Goal: Information Seeking & Learning: Learn about a topic

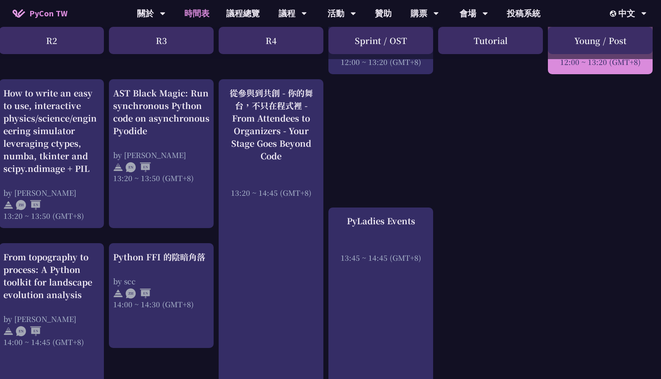
scroll to position [625, 229]
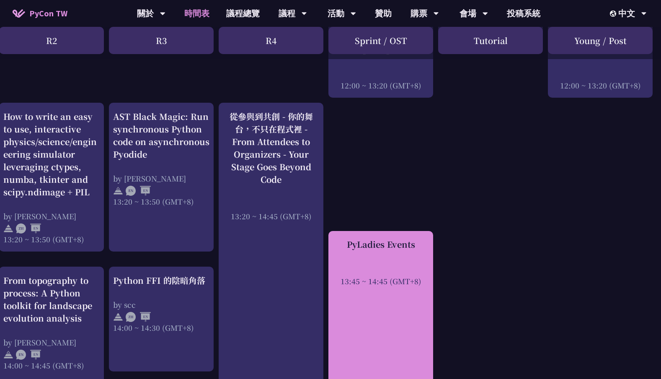
click at [378, 278] on div "PyLadies Events 13:45 ~ 14:45 (GMT+8)" at bounding box center [381, 336] width 105 height 211
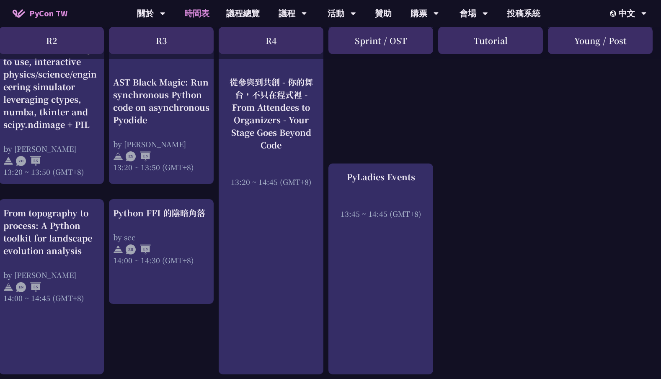
scroll to position [699, 229]
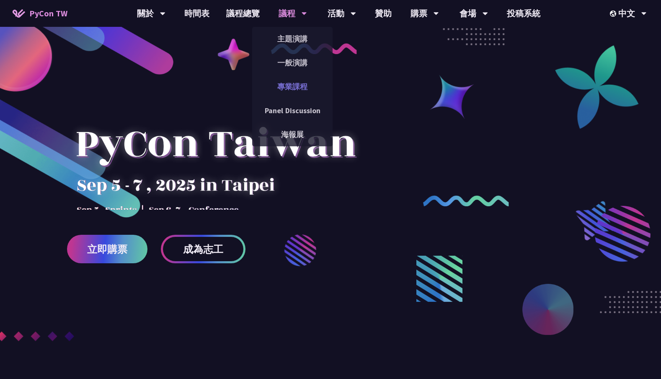
click at [308, 83] on link "專業課程" at bounding box center [292, 87] width 80 height 20
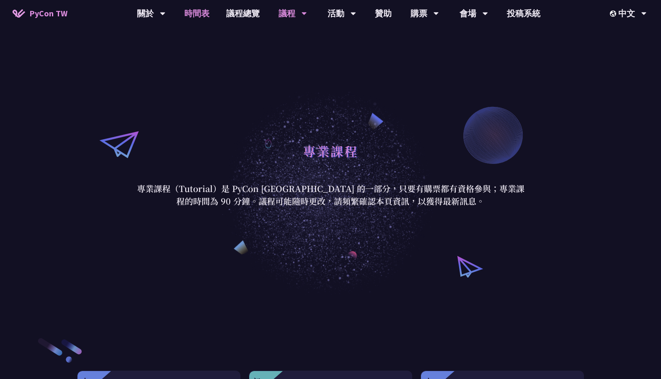
click at [202, 16] on link "時間表" at bounding box center [197, 13] width 42 height 27
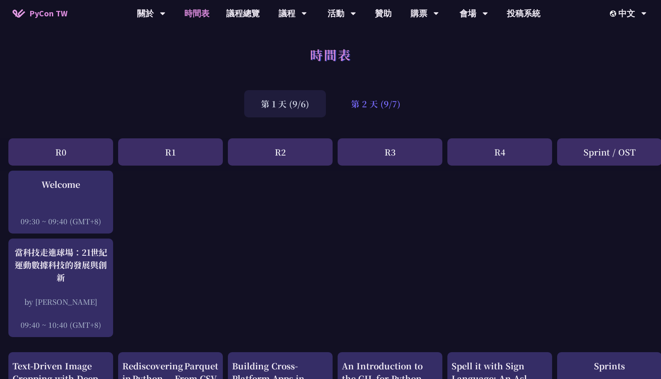
click at [350, 100] on div "第 2 天 (9/7)" at bounding box center [375, 103] width 83 height 27
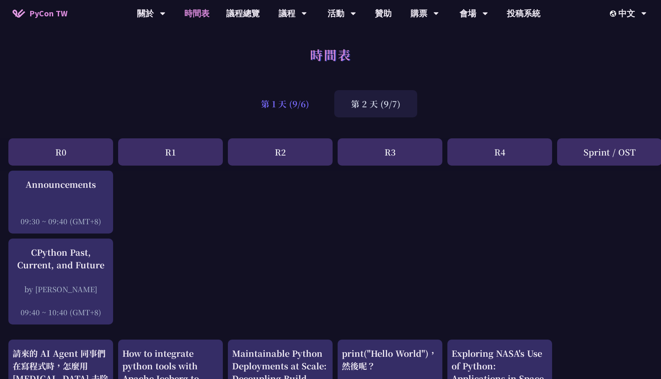
click at [312, 109] on div "第 1 天 (9/6)" at bounding box center [285, 103] width 82 height 27
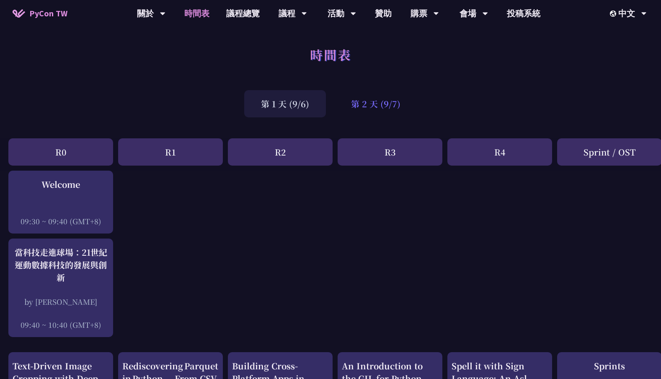
click at [363, 111] on div "第 2 天 (9/7)" at bounding box center [375, 103] width 83 height 27
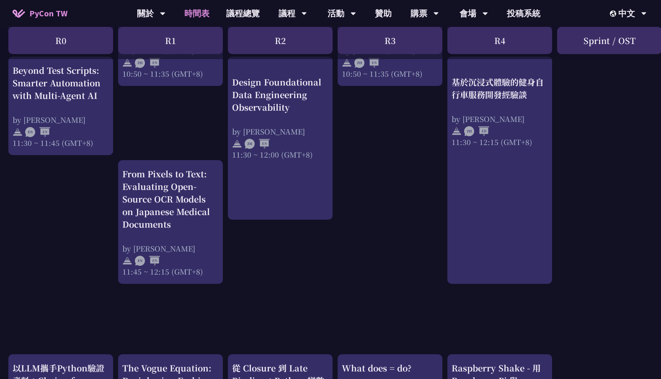
scroll to position [433, 0]
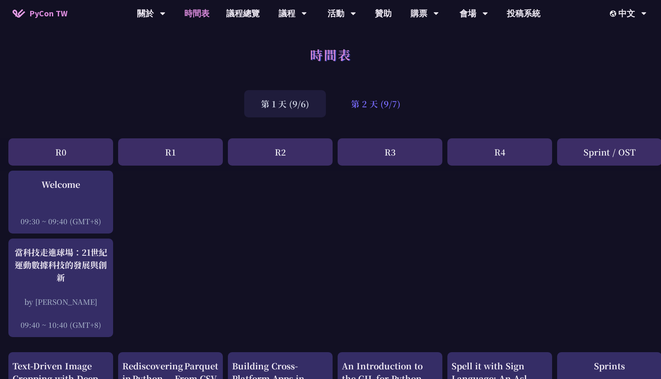
click at [378, 107] on div "第 2 天 (9/7)" at bounding box center [375, 103] width 83 height 27
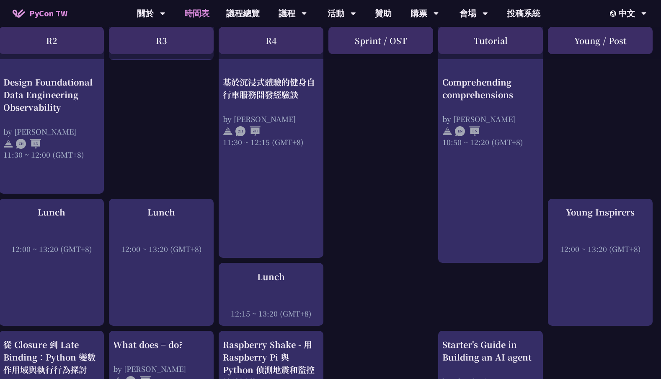
scroll to position [513, 229]
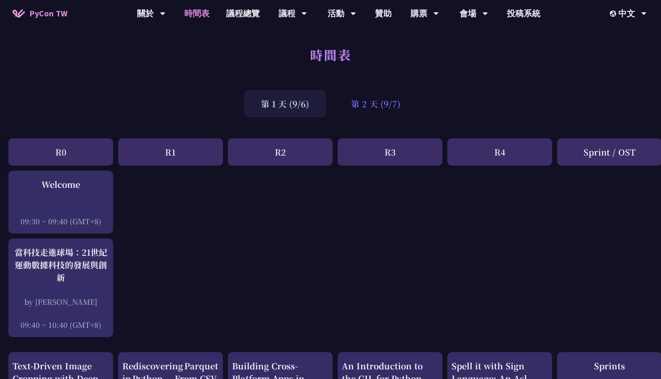
click at [375, 98] on div "第 2 天 (9/7)" at bounding box center [375, 103] width 83 height 27
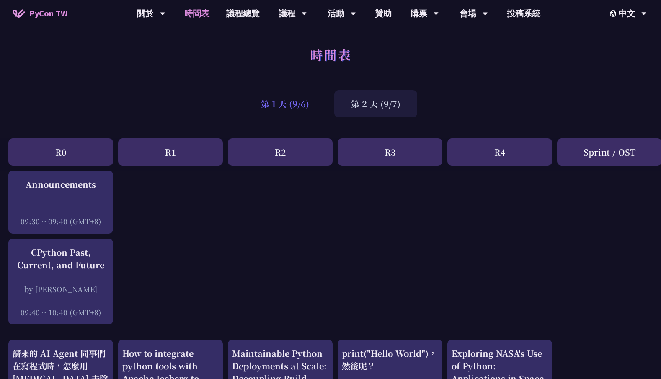
click at [291, 91] on div "第 1 天 (9/6)" at bounding box center [285, 103] width 82 height 27
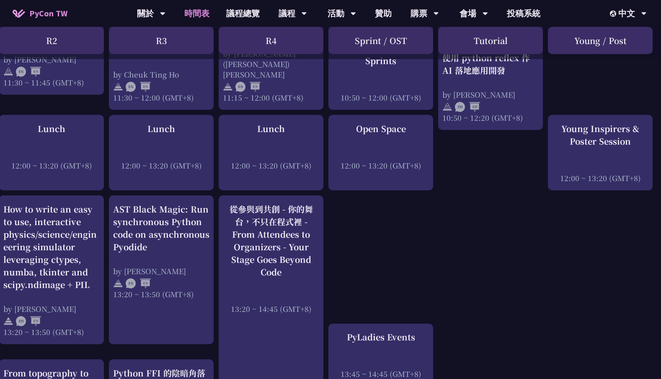
scroll to position [531, 229]
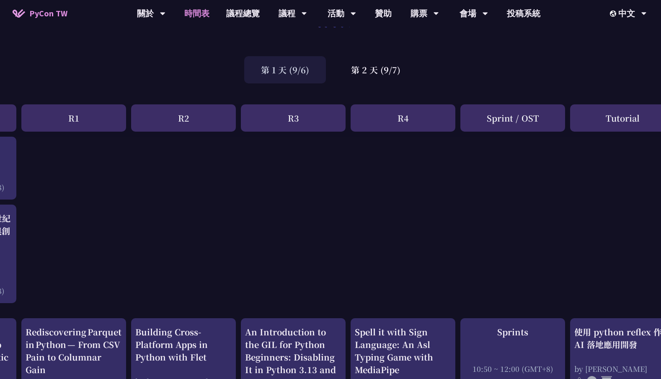
scroll to position [0, 97]
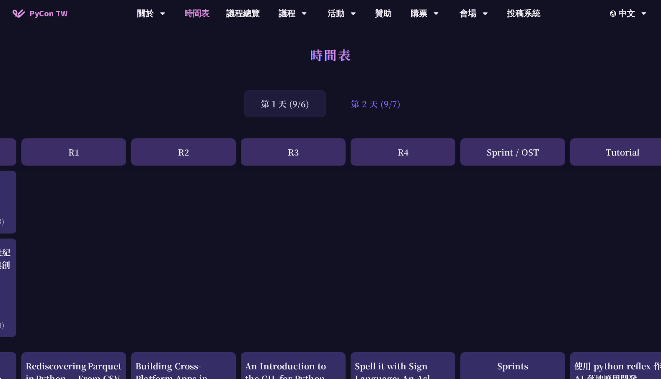
click at [354, 102] on div "第 2 天 (9/7)" at bounding box center [375, 103] width 83 height 27
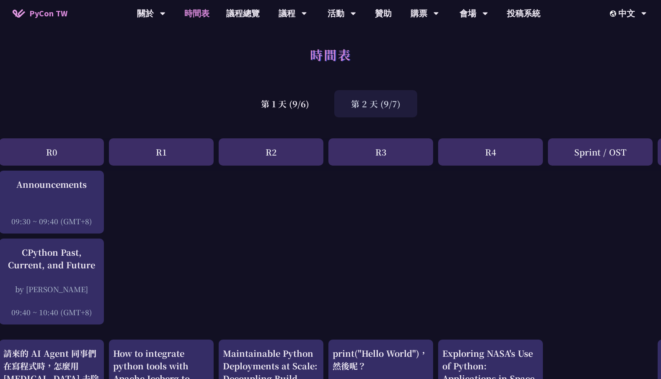
scroll to position [0, 0]
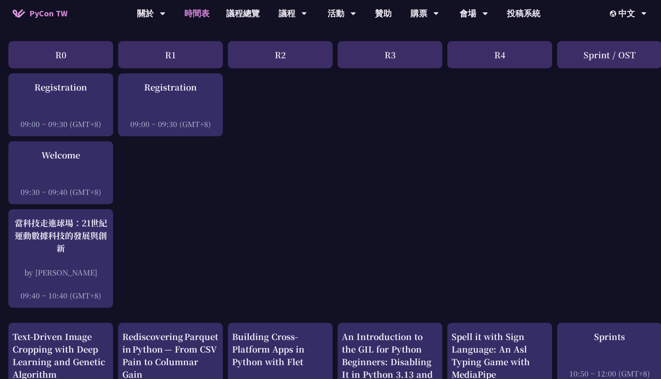
scroll to position [66, 0]
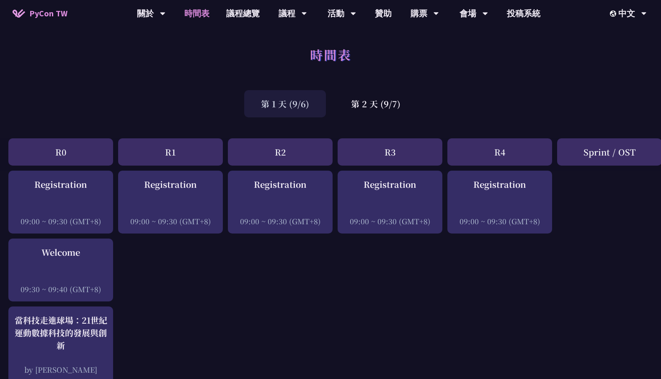
scroll to position [0, 229]
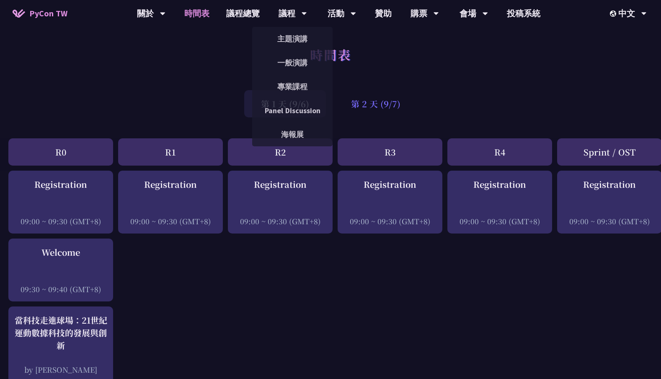
click at [382, 106] on div "第 2 天 (9/7)" at bounding box center [375, 103] width 83 height 27
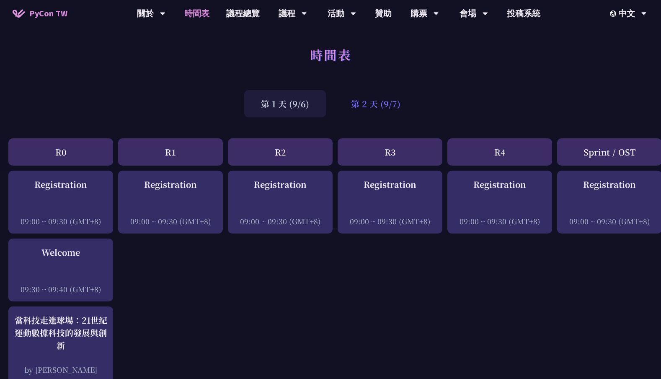
click at [391, 112] on div "第 2 天 (9/7)" at bounding box center [375, 103] width 83 height 27
click at [305, 100] on div "第 1 天 (9/6)" at bounding box center [285, 103] width 82 height 27
click at [369, 113] on div "第 2 天 (9/7)" at bounding box center [375, 103] width 83 height 27
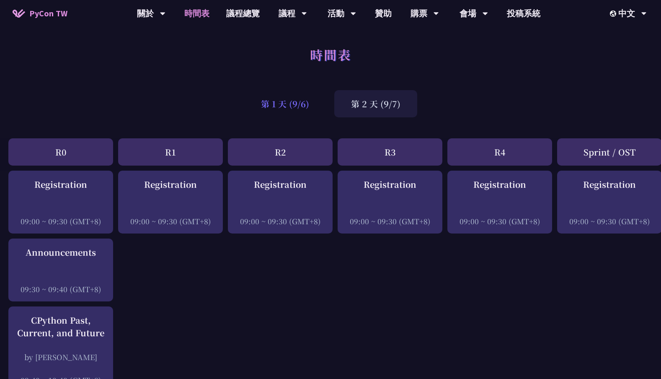
click at [308, 106] on div "第 1 天 (9/6)" at bounding box center [285, 103] width 82 height 27
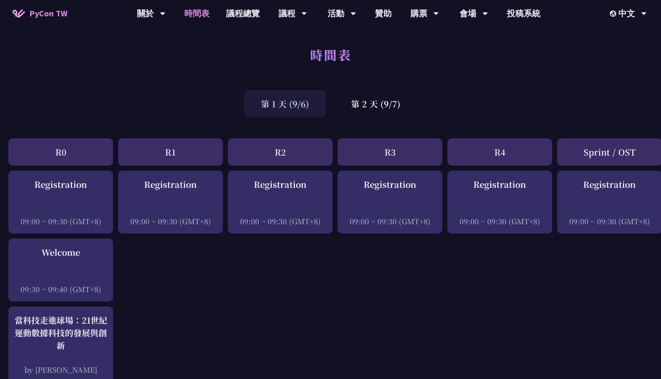
click at [307, 101] on div "第 1 天 (9/6)" at bounding box center [285, 103] width 82 height 27
click at [350, 101] on div "第 2 天 (9/7)" at bounding box center [375, 103] width 83 height 27
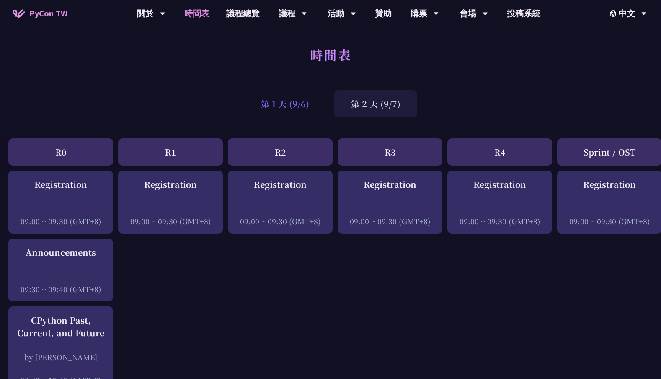
click at [294, 98] on div "第 1 天 (9/6)" at bounding box center [285, 103] width 82 height 27
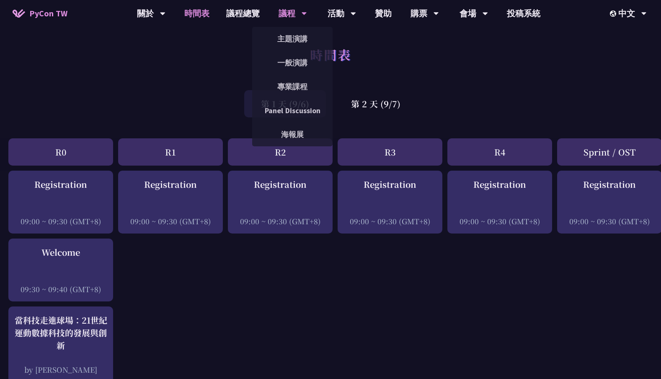
click at [166, 19] on div "議程" at bounding box center [151, 13] width 28 height 27
click at [292, 64] on link "一般演講" at bounding box center [292, 63] width 80 height 20
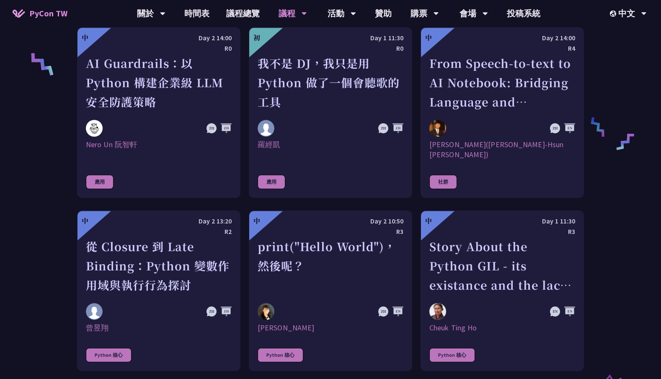
scroll to position [671, 0]
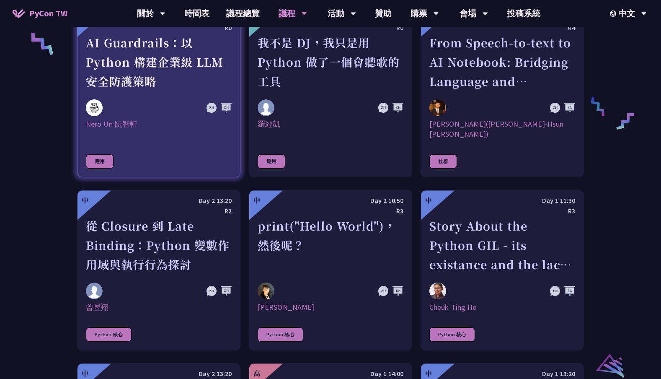
click at [223, 153] on link "中 Day 2 14:00 R0 AI Guardrails：以 Python 構建企業級 LLM 安全防護策略 Nero Un 阮智軒 應用" at bounding box center [158, 92] width 163 height 171
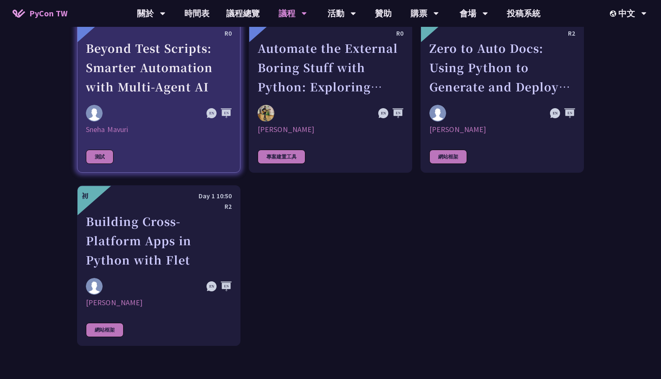
scroll to position [2401, 0]
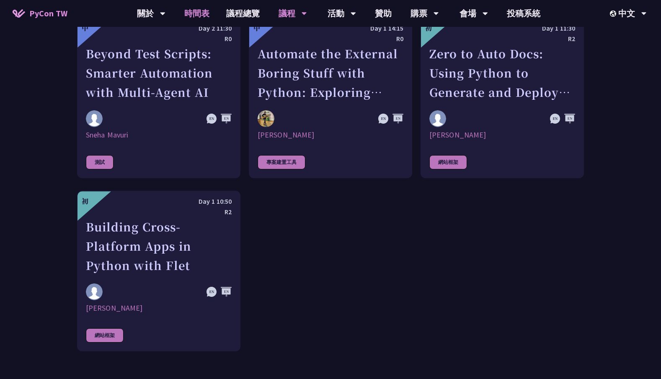
click at [208, 12] on link "時間表" at bounding box center [197, 13] width 42 height 27
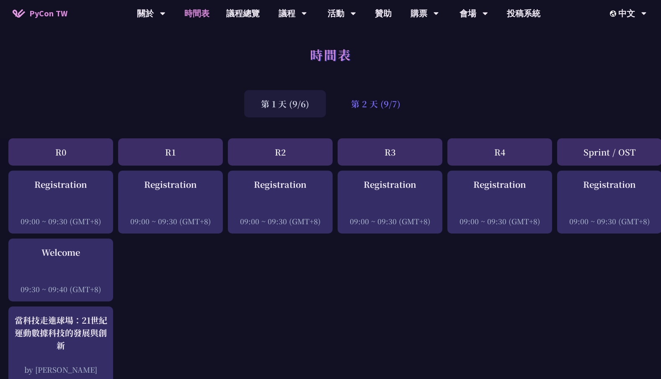
click at [364, 115] on div "第 2 天 (9/7)" at bounding box center [375, 103] width 83 height 27
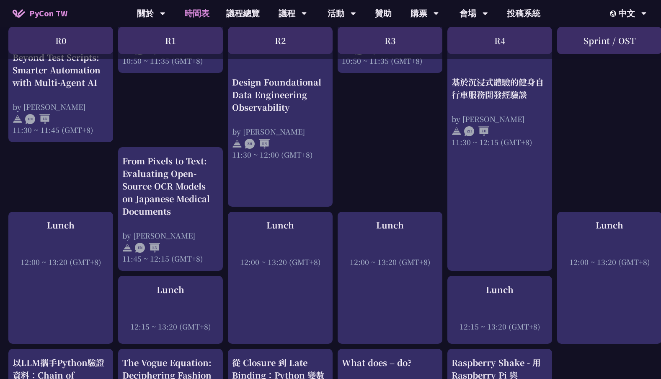
scroll to position [690, 0]
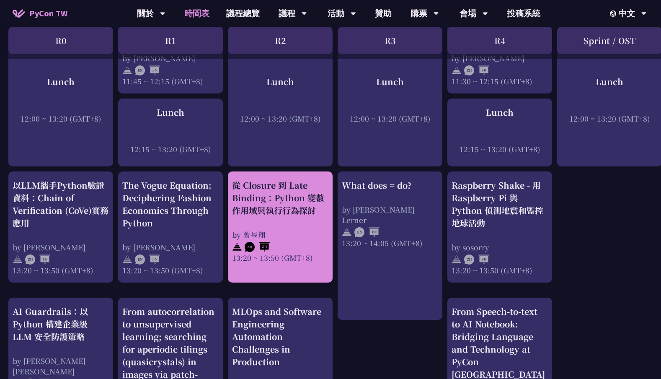
click at [328, 229] on div "從 Closure 到 Late Binding：Python 變數作用域與執行行為探討 by 曾昱翔 13:20 ~ 13:50 (GMT+8)" at bounding box center [280, 221] width 96 height 84
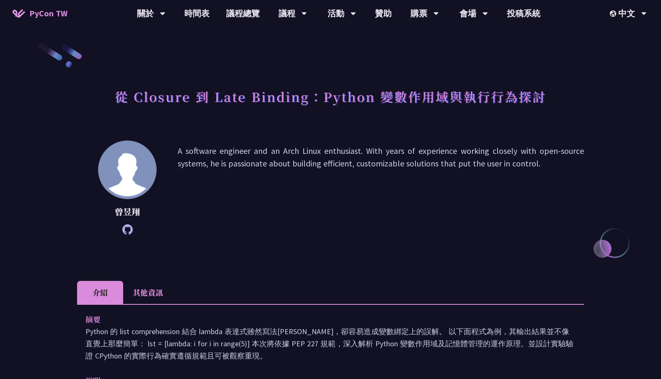
click at [248, 97] on h1 "從 Closure 到 Late Binding：Python 變數作用域與執行行為探討" at bounding box center [331, 96] width 432 height 25
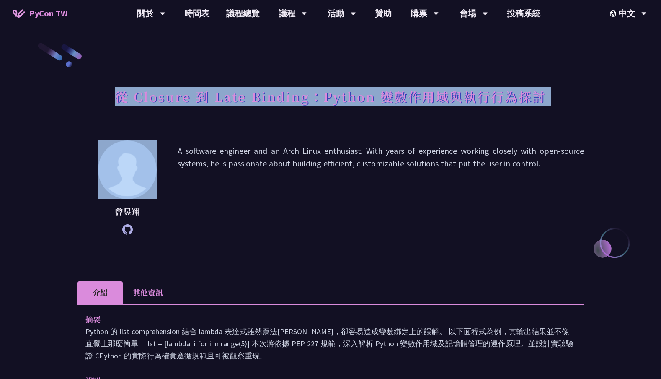
copy div "從 Closure 到 Late Binding：Python 變數作用域與執行行為探討"
click at [131, 211] on p "曾昱翔" at bounding box center [127, 211] width 59 height 13
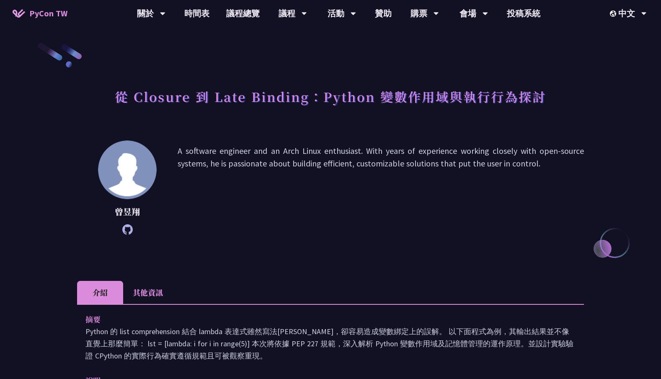
click at [131, 211] on p "曾昱翔" at bounding box center [127, 211] width 59 height 13
click at [119, 214] on p "曾昱翔" at bounding box center [127, 211] width 59 height 13
copy div "曾昱翔"
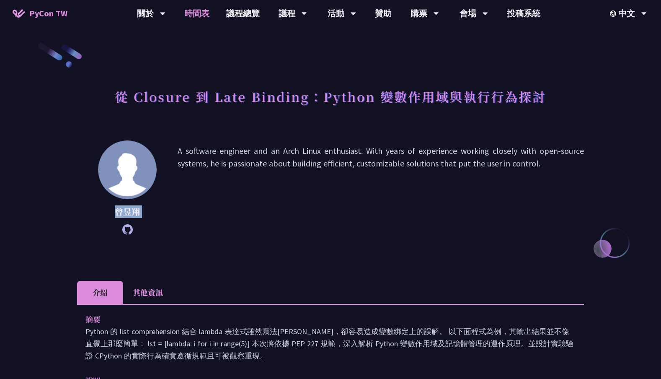
click at [211, 13] on link "時間表" at bounding box center [197, 13] width 42 height 27
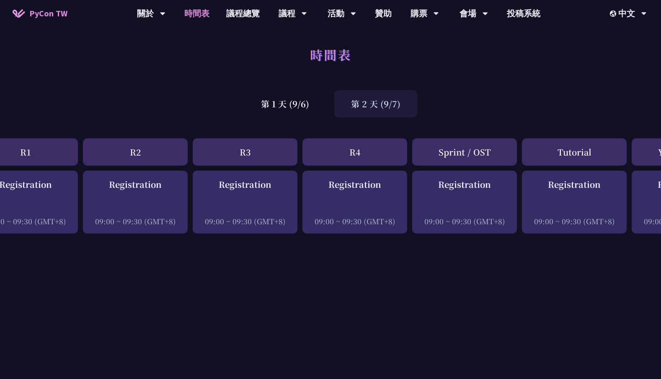
scroll to position [0, 229]
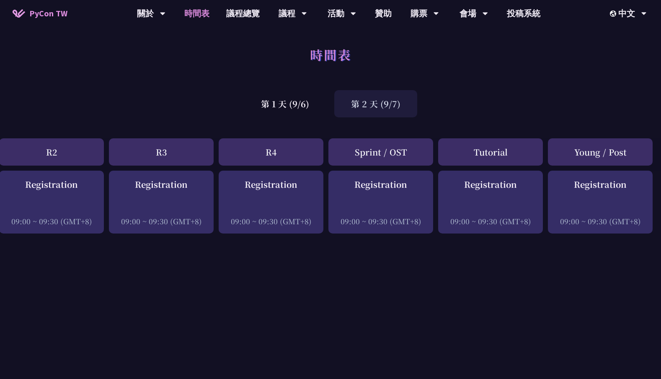
click at [600, 153] on div "Young / Post" at bounding box center [600, 151] width 105 height 27
click at [591, 153] on div "Young / Post" at bounding box center [600, 151] width 105 height 27
click at [249, 14] on link "議程總覽" at bounding box center [243, 13] width 50 height 27
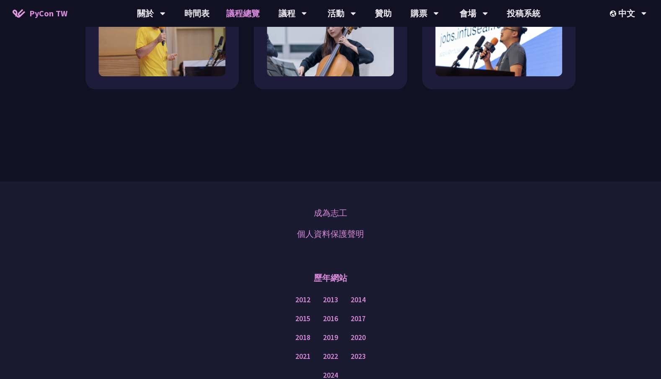
scroll to position [991, 0]
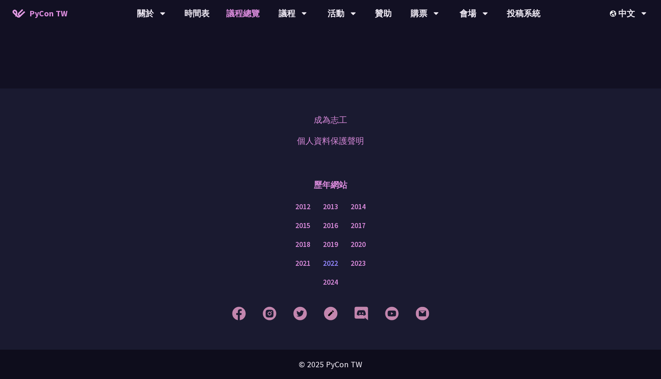
click at [332, 259] on link "2022" at bounding box center [330, 263] width 15 height 10
click at [359, 261] on link "2023" at bounding box center [358, 263] width 15 height 10
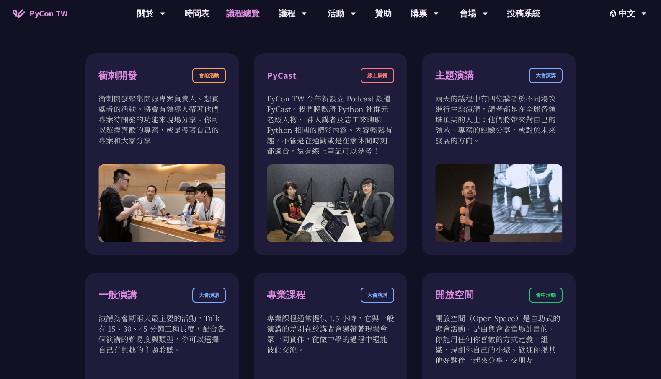
scroll to position [0, 0]
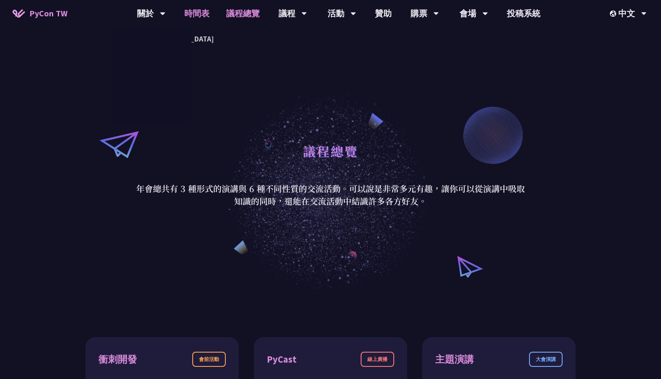
click at [194, 14] on link "時間表" at bounding box center [197, 13] width 42 height 27
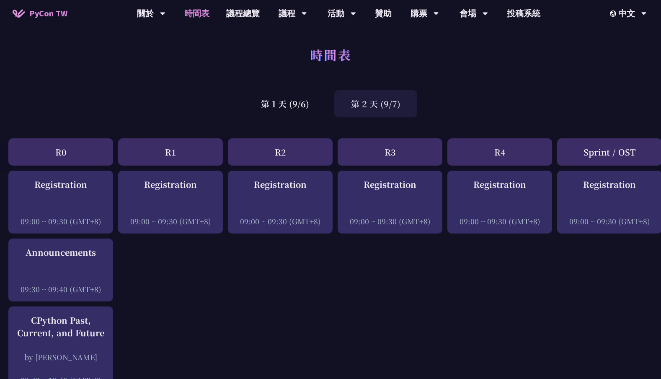
click at [370, 110] on div "第 2 天 (9/7)" at bounding box center [375, 103] width 83 height 27
click at [273, 111] on div "第 1 天 (9/6)" at bounding box center [285, 103] width 82 height 27
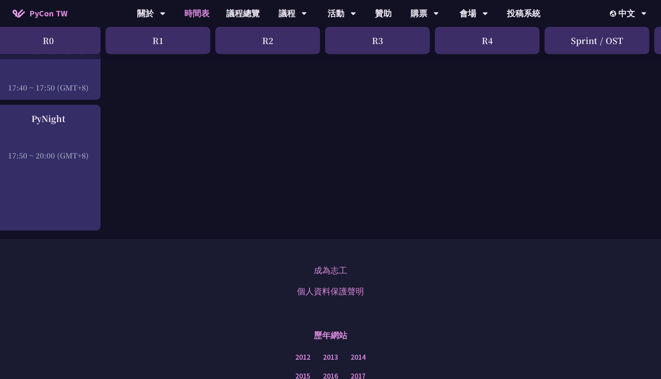
scroll to position [1480, 13]
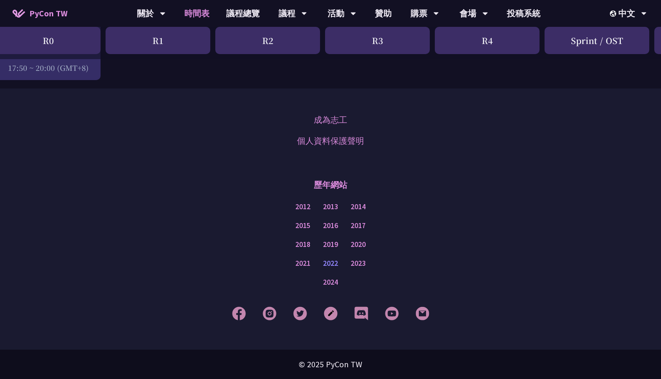
click at [332, 261] on link "2022" at bounding box center [330, 263] width 15 height 10
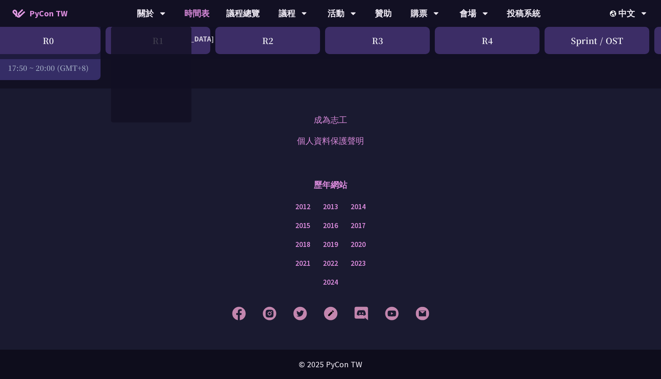
click at [194, 16] on link "時間表" at bounding box center [197, 13] width 42 height 27
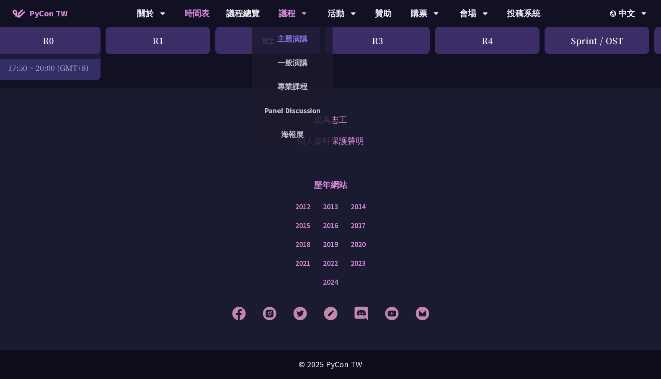
click at [306, 36] on link "主題演講" at bounding box center [292, 39] width 80 height 20
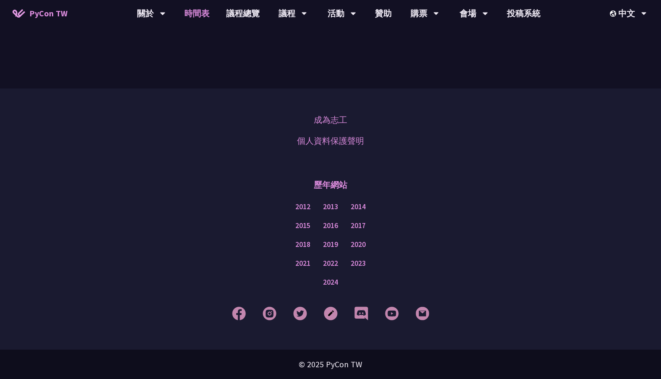
scroll to position [1480, 0]
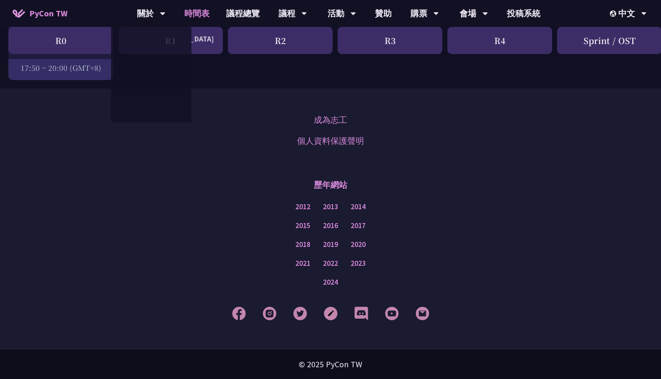
click at [53, 13] on span "PyCon TW" at bounding box center [48, 13] width 38 height 13
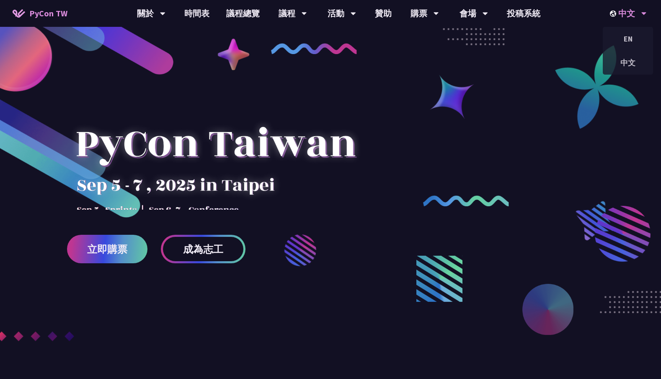
click at [624, 15] on div "中文" at bounding box center [628, 13] width 37 height 27
click at [627, 45] on div "EN" at bounding box center [628, 39] width 50 height 20
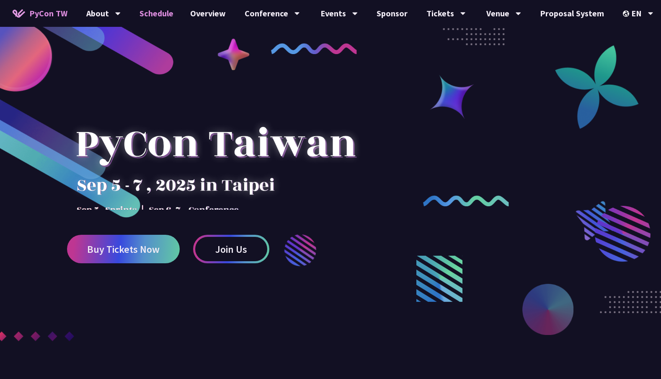
click at [161, 11] on link "Schedule" at bounding box center [156, 13] width 51 height 27
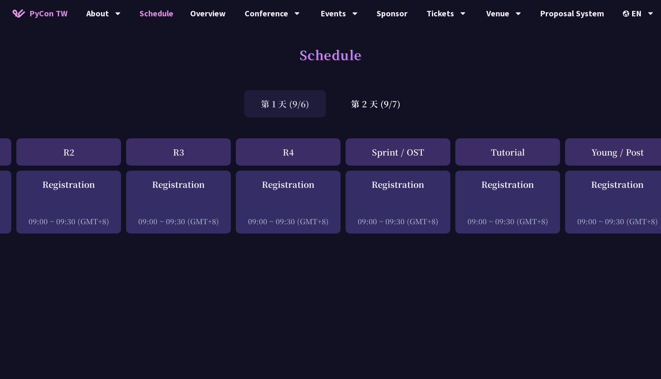
scroll to position [0, 229]
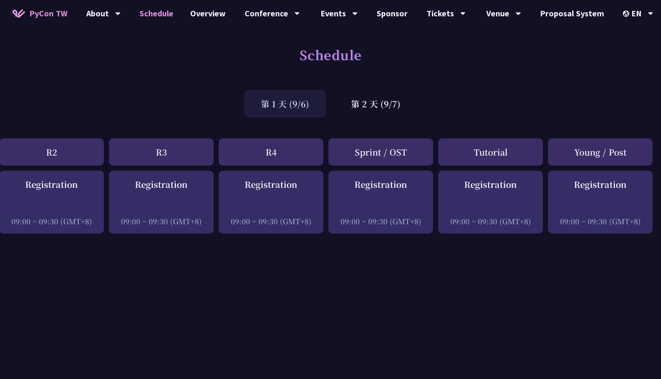
click at [493, 149] on div "Tutorial" at bounding box center [490, 151] width 105 height 27
copy div "Tutorial"
click at [627, 61] on div "中文" at bounding box center [638, 63] width 50 height 20
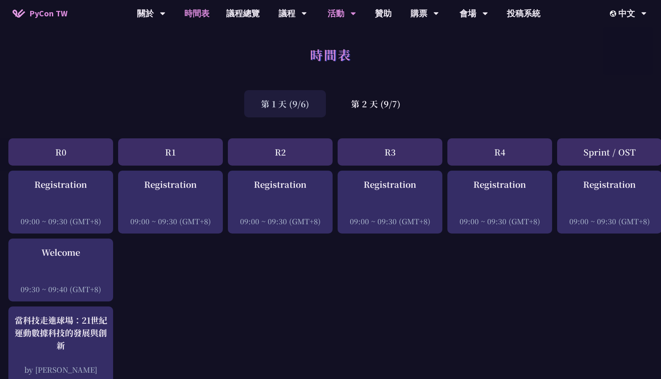
scroll to position [1480, 0]
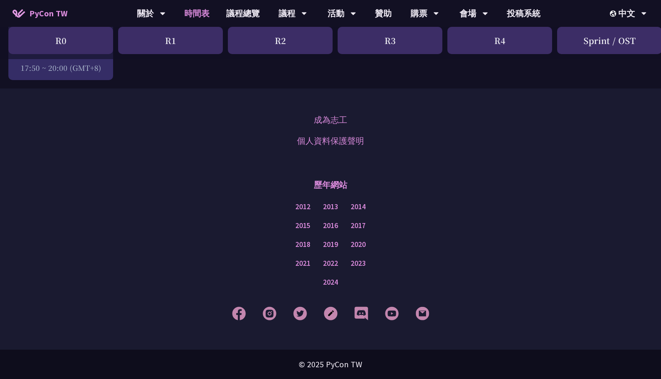
click at [412, 181] on div "歷年網站" at bounding box center [330, 184] width 619 height 25
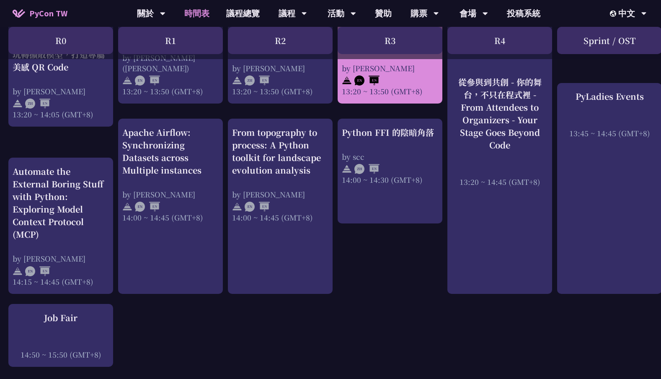
scroll to position [737, 0]
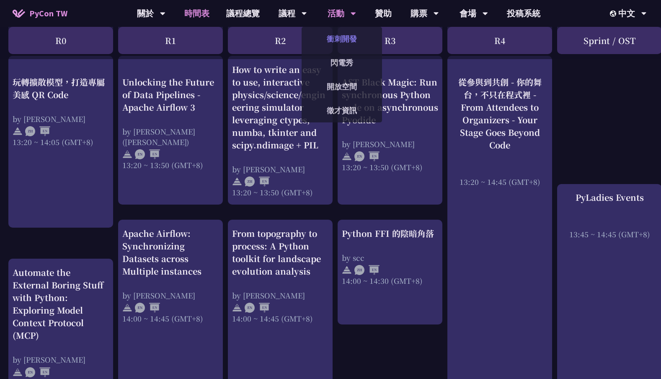
click at [346, 31] on link "衝刺開發" at bounding box center [342, 39] width 80 height 20
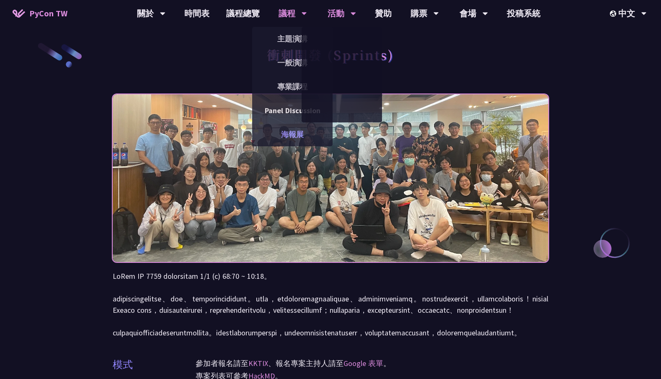
click at [306, 130] on link "海報展" at bounding box center [292, 134] width 80 height 20
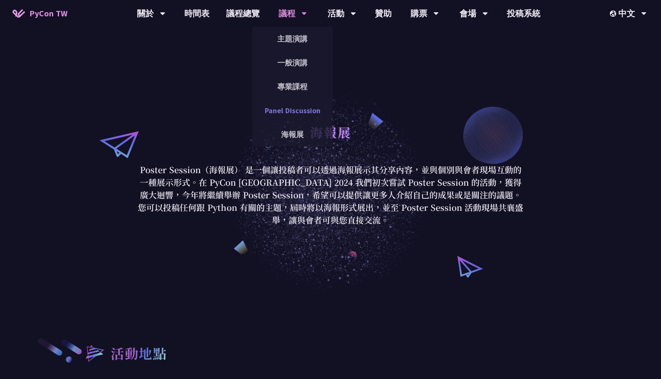
click at [292, 109] on link "Panel Discussion" at bounding box center [292, 111] width 80 height 20
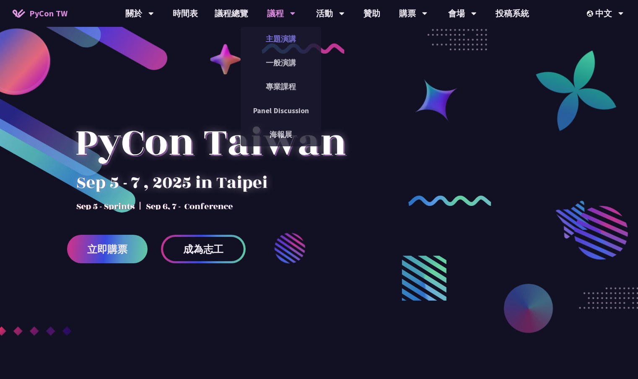
click at [285, 39] on link "主題演講" at bounding box center [281, 39] width 80 height 20
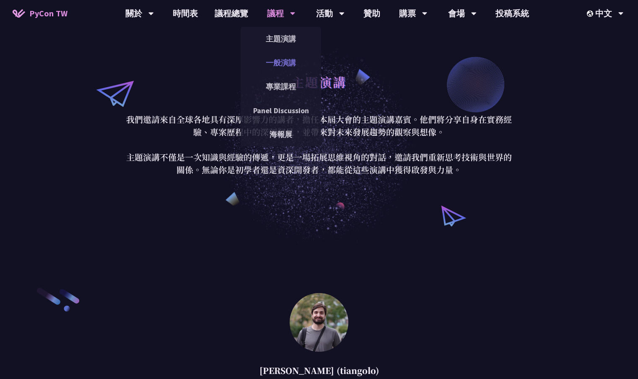
click at [286, 57] on link "一般演講" at bounding box center [281, 63] width 80 height 20
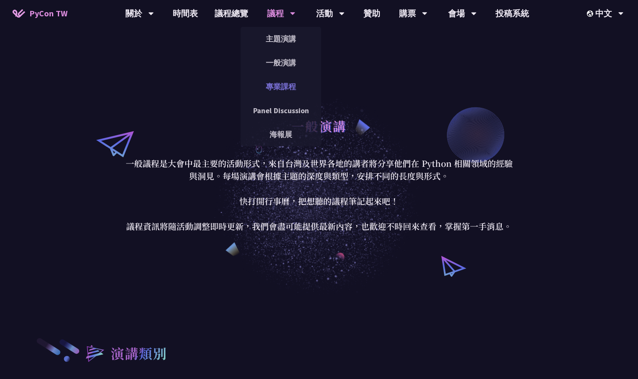
click at [280, 85] on link "專業課程" at bounding box center [281, 87] width 80 height 20
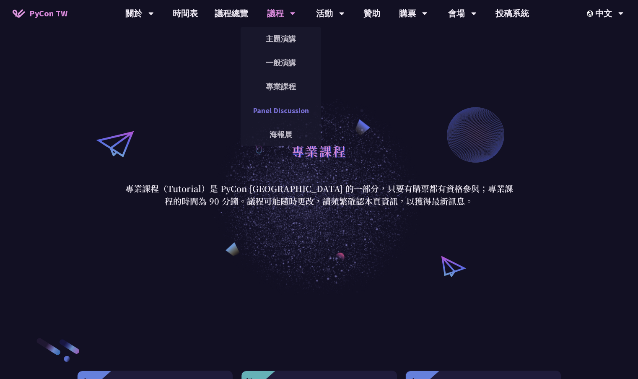
click at [275, 112] on link "Panel Discussion" at bounding box center [281, 111] width 80 height 20
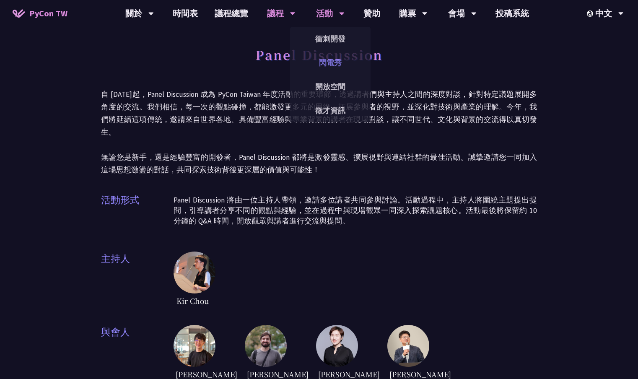
click at [332, 64] on link "閃電秀" at bounding box center [330, 63] width 80 height 20
